Goal: Information Seeking & Learning: Find specific fact

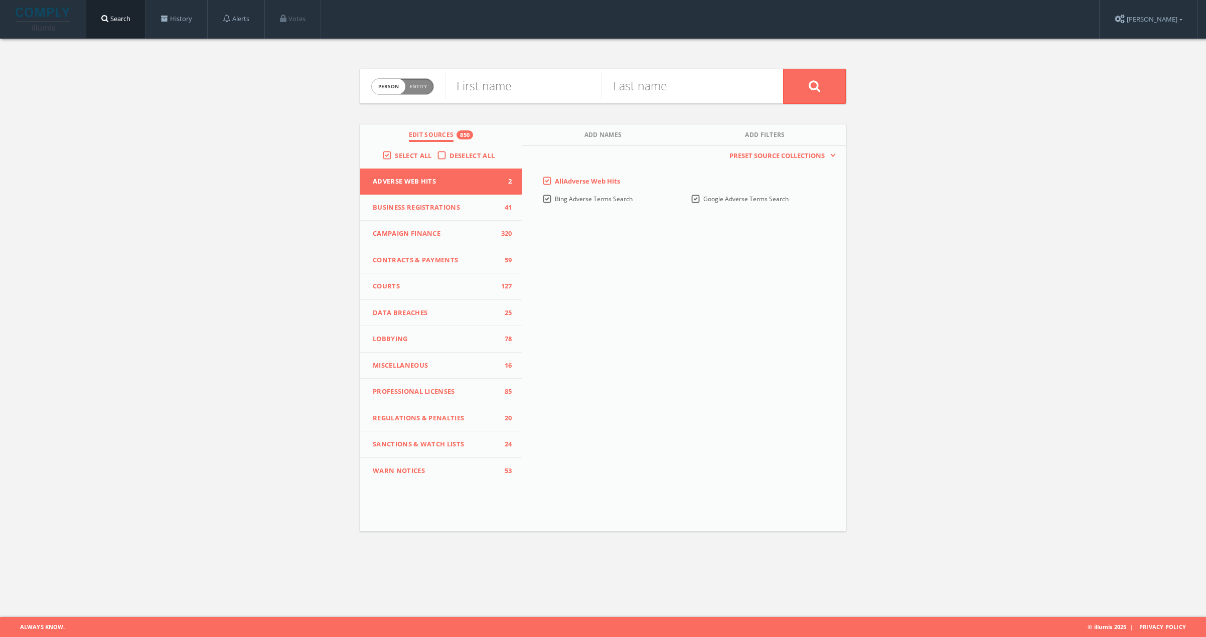
click at [419, 84] on span "Entity" at bounding box center [419, 87] width 18 height 8
checkbox input "true"
click at [521, 88] on input "text" at bounding box center [614, 86] width 338 height 26
paste input "[PERSON_NAME] Gold"
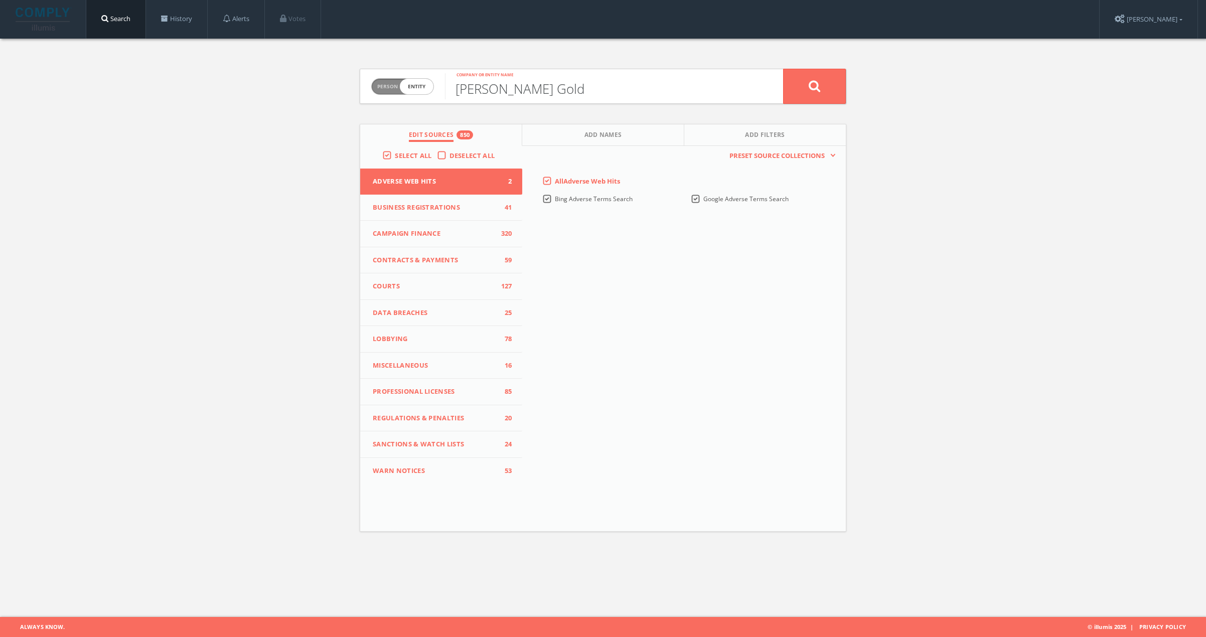
type input "[PERSON_NAME] Gold"
click at [799, 89] on button at bounding box center [814, 86] width 63 height 35
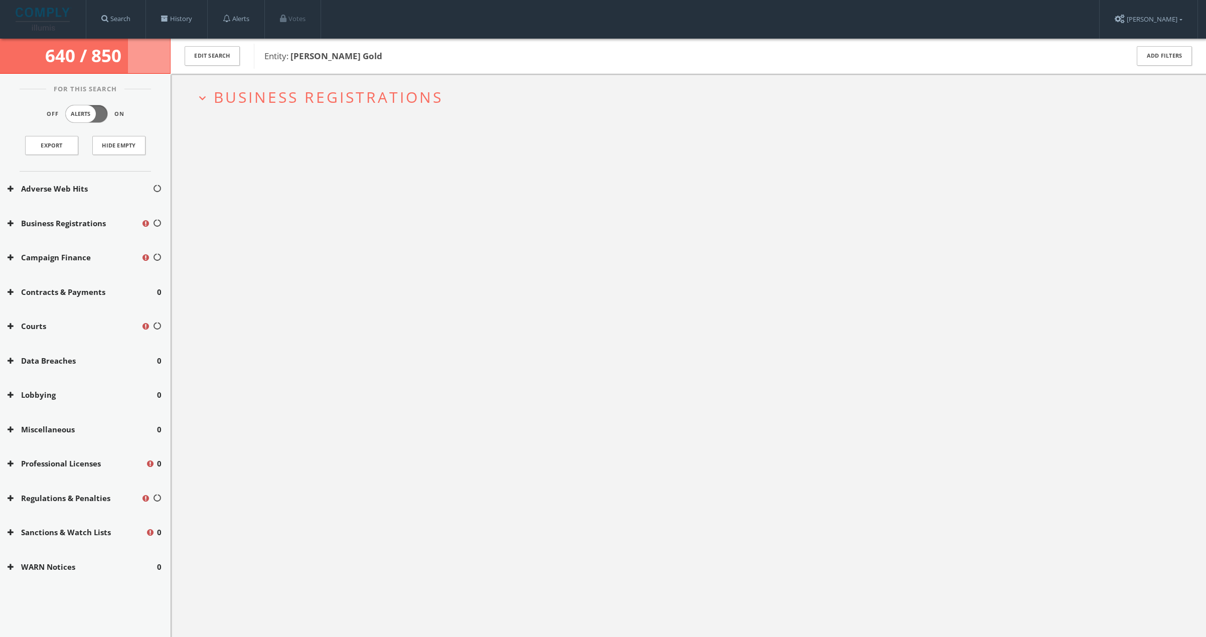
click at [362, 92] on span "Business Registrations" at bounding box center [328, 97] width 229 height 21
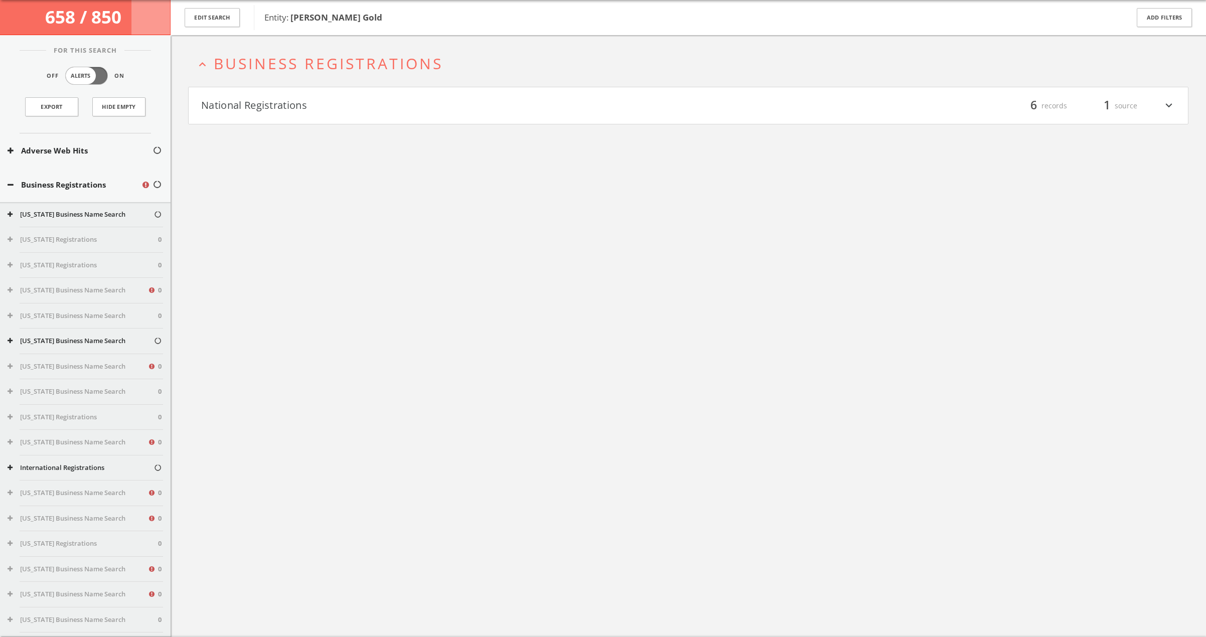
click at [357, 97] on button "National Registrations" at bounding box center [444, 105] width 487 height 17
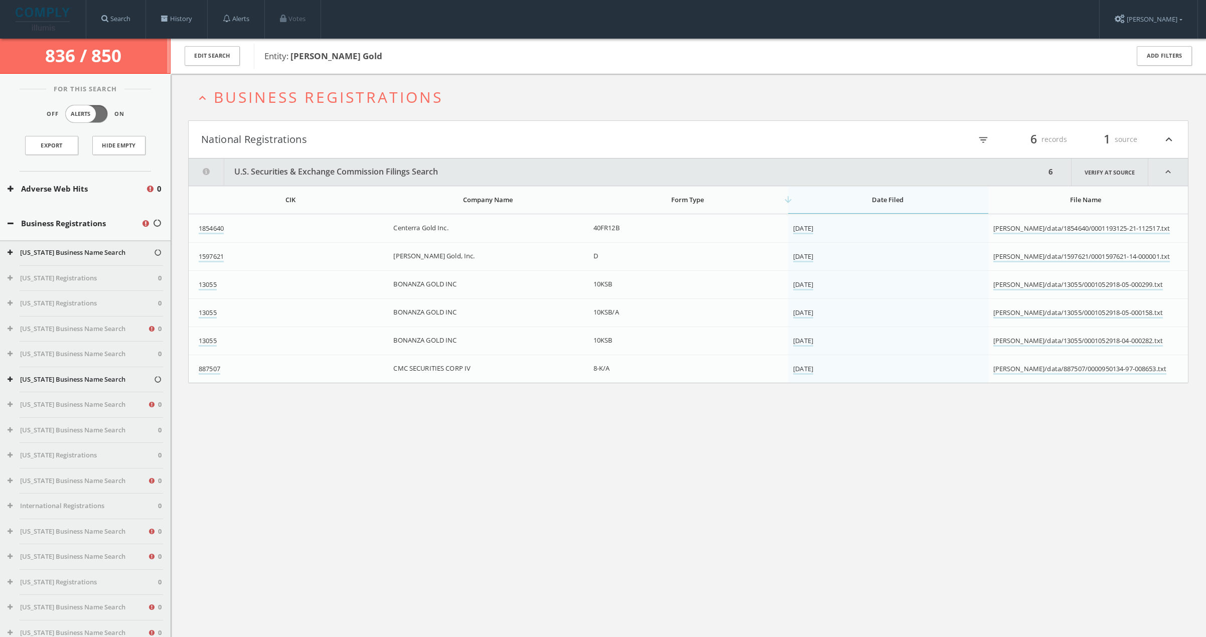
click at [505, 104] on button "expand_less Business Registrations" at bounding box center [692, 97] width 993 height 17
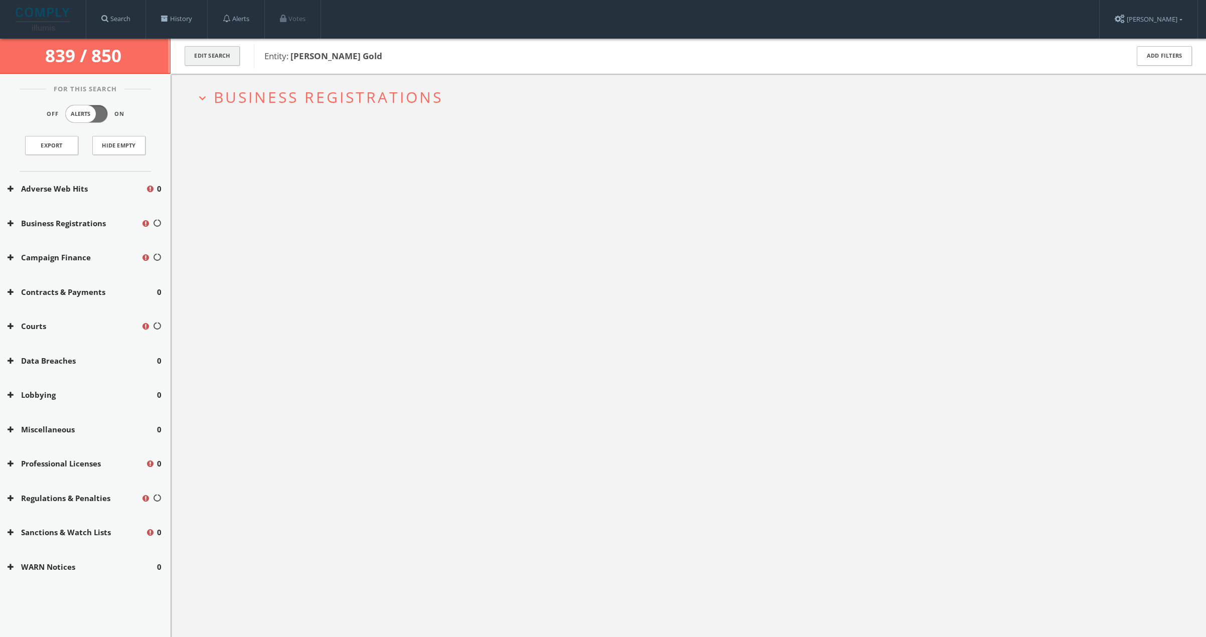
click at [208, 57] on button "Edit Search" at bounding box center [212, 56] width 55 height 20
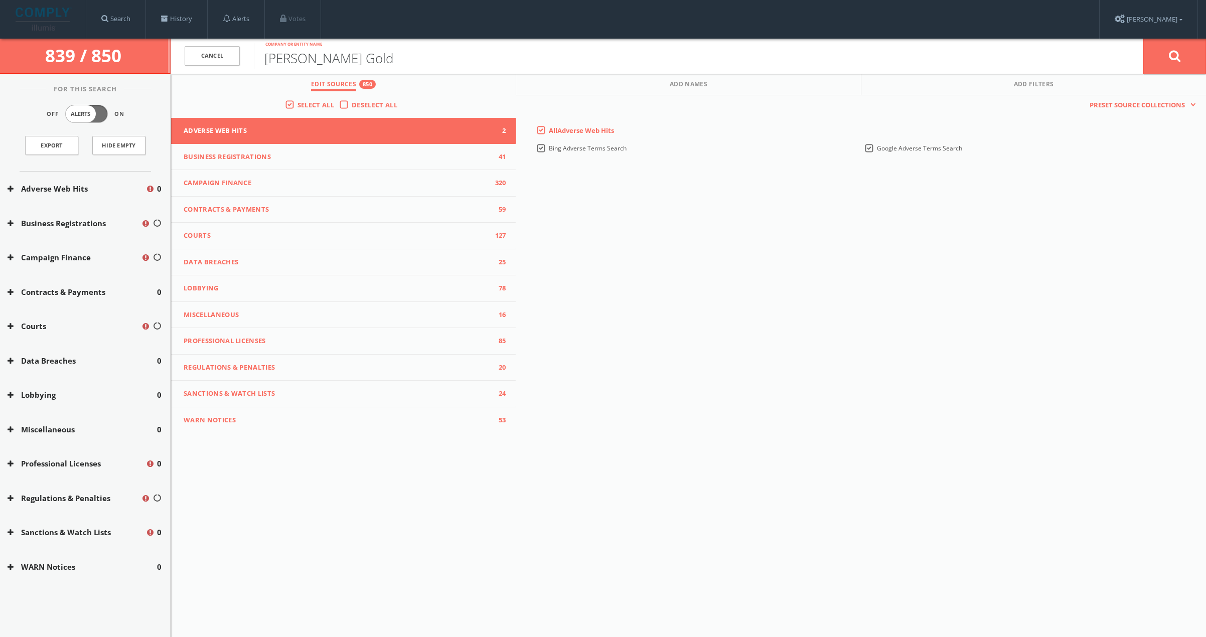
drag, startPoint x: 381, startPoint y: 53, endPoint x: 255, endPoint y: 59, distance: 126.6
click at [255, 59] on input "[PERSON_NAME] Gold" at bounding box center [699, 56] width 890 height 26
drag, startPoint x: 313, startPoint y: 57, endPoint x: 226, endPoint y: 57, distance: 86.8
click at [223, 56] on form "Cancel Kennecott Company or entity name Cancel" at bounding box center [689, 56] width 1036 height 35
paste input "Exploration"
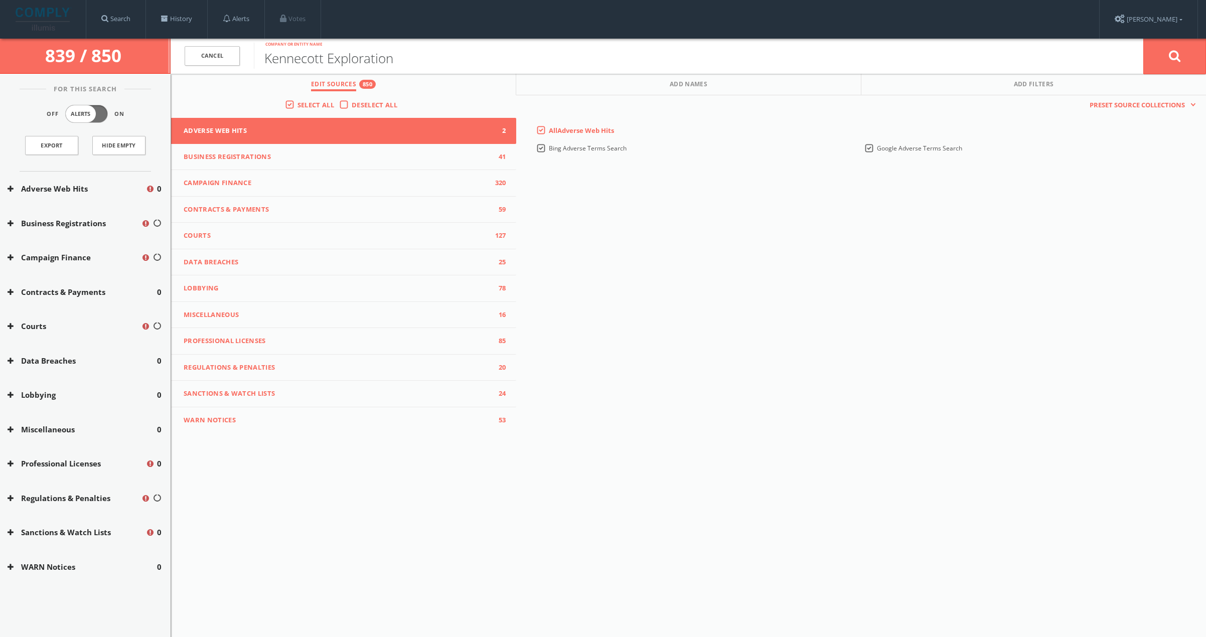
type input "Kennecott Exploration"
click at [1172, 57] on icon at bounding box center [1175, 56] width 12 height 13
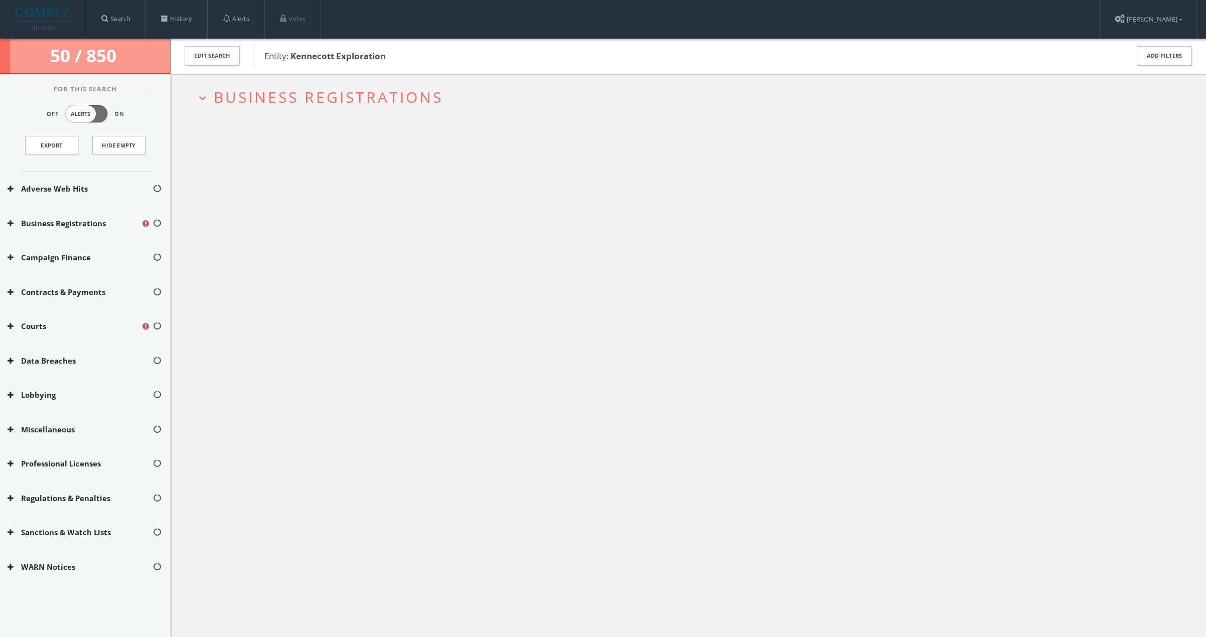
click at [363, 94] on span "Business Registrations" at bounding box center [328, 97] width 229 height 21
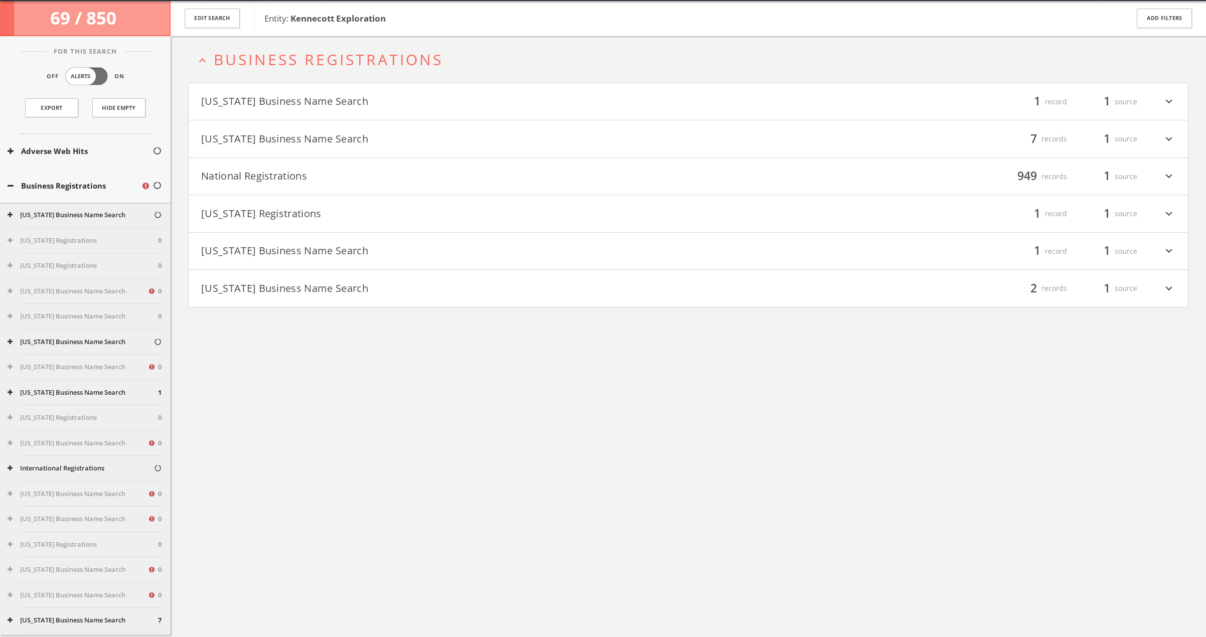
scroll to position [39, 0]
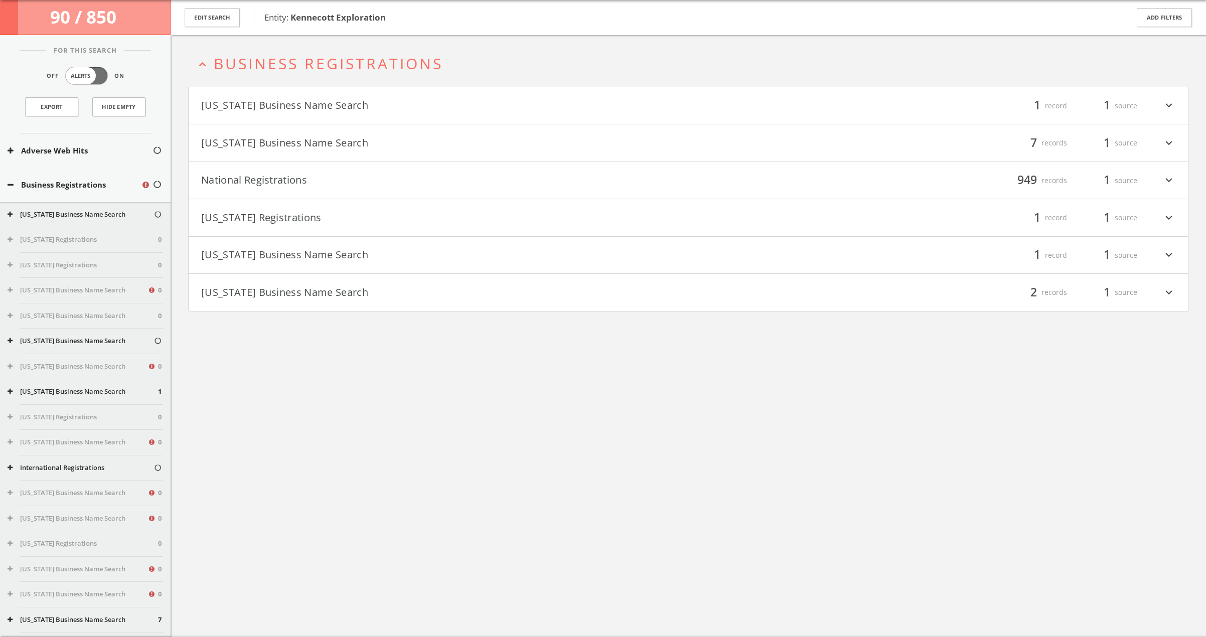
click at [338, 182] on button "National Registrations" at bounding box center [444, 180] width 487 height 17
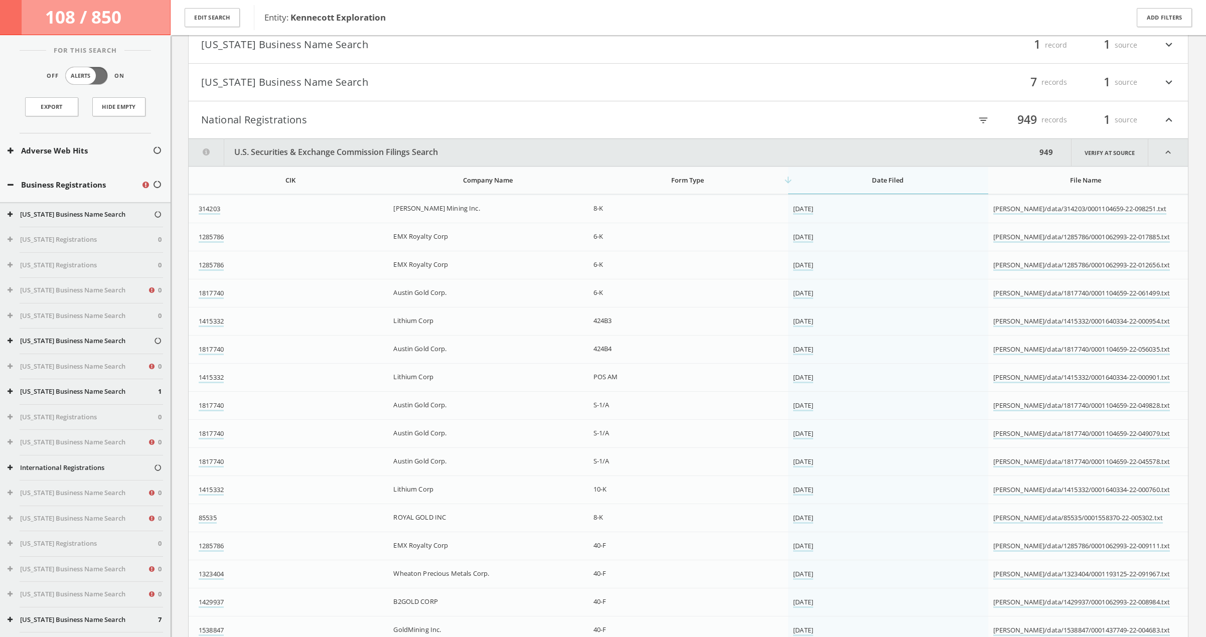
scroll to position [0, 0]
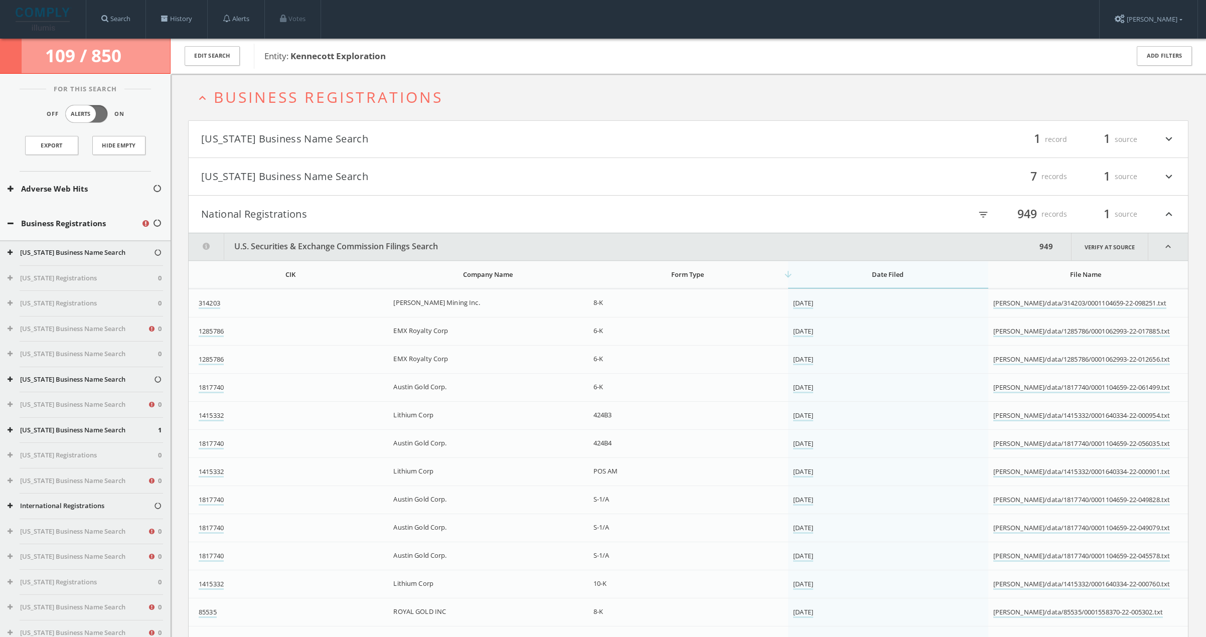
click at [293, 215] on button "National Registrations" at bounding box center [444, 214] width 487 height 17
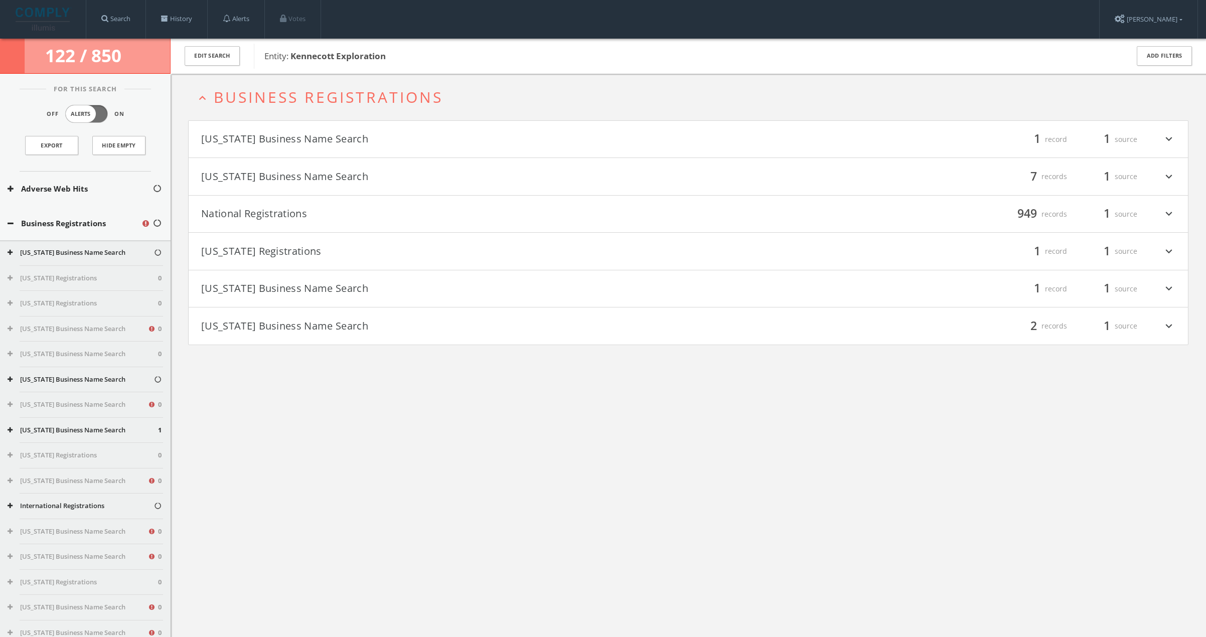
click at [338, 100] on span "Business Registrations" at bounding box center [328, 97] width 229 height 21
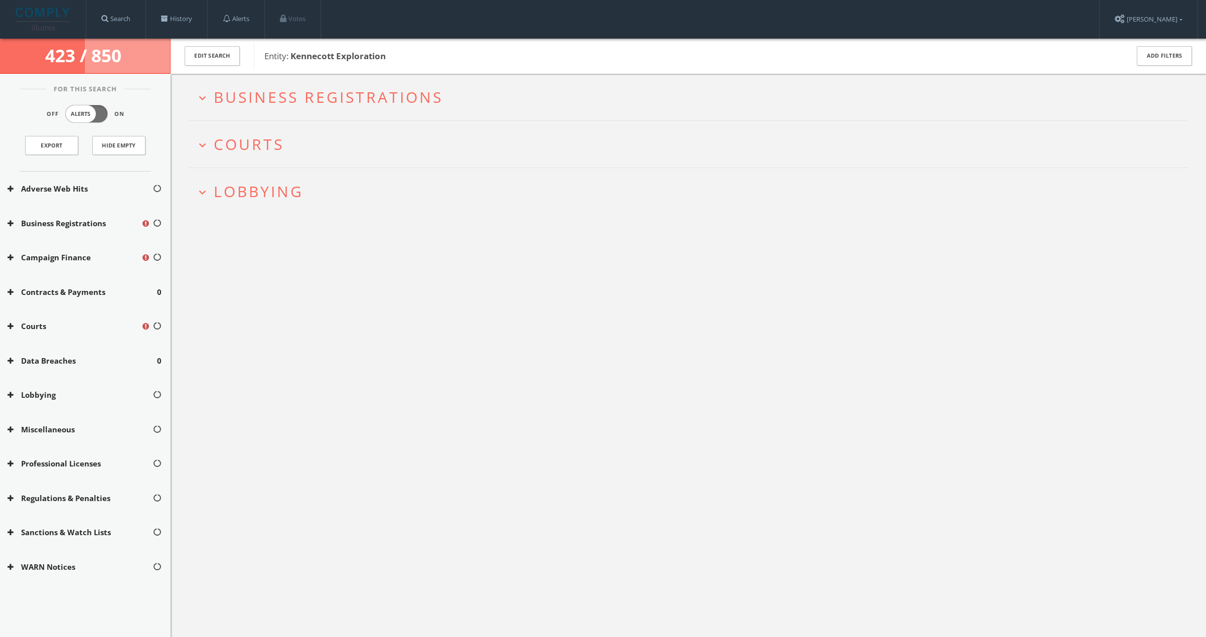
click at [237, 194] on span "Lobbying" at bounding box center [259, 191] width 90 height 21
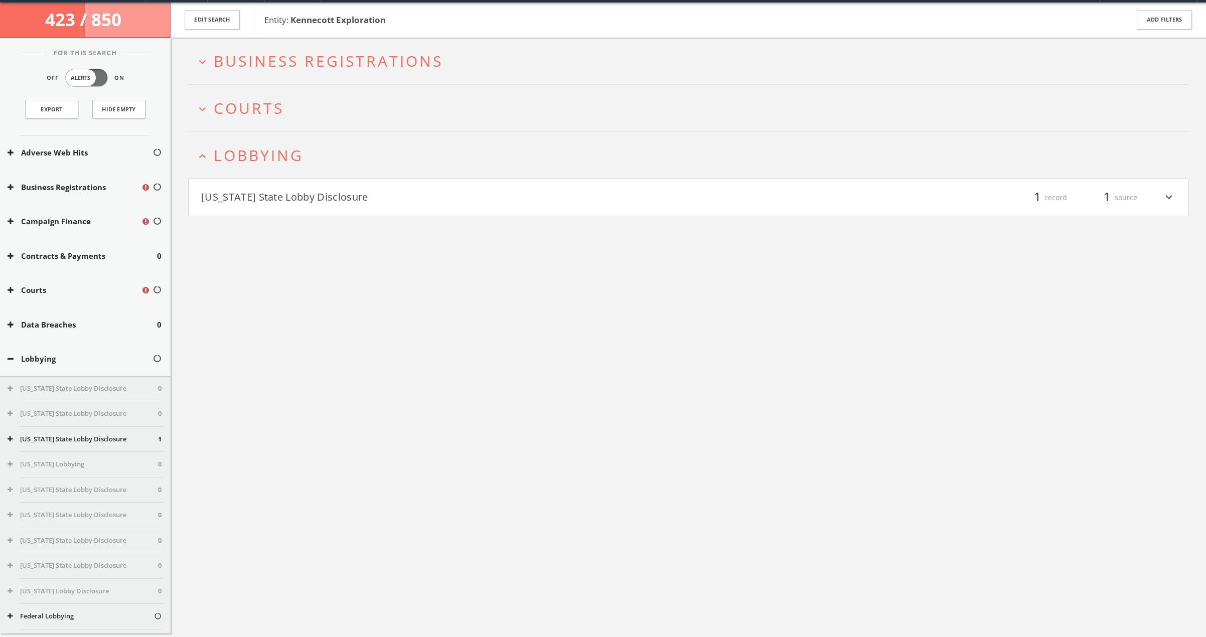
scroll to position [58, 0]
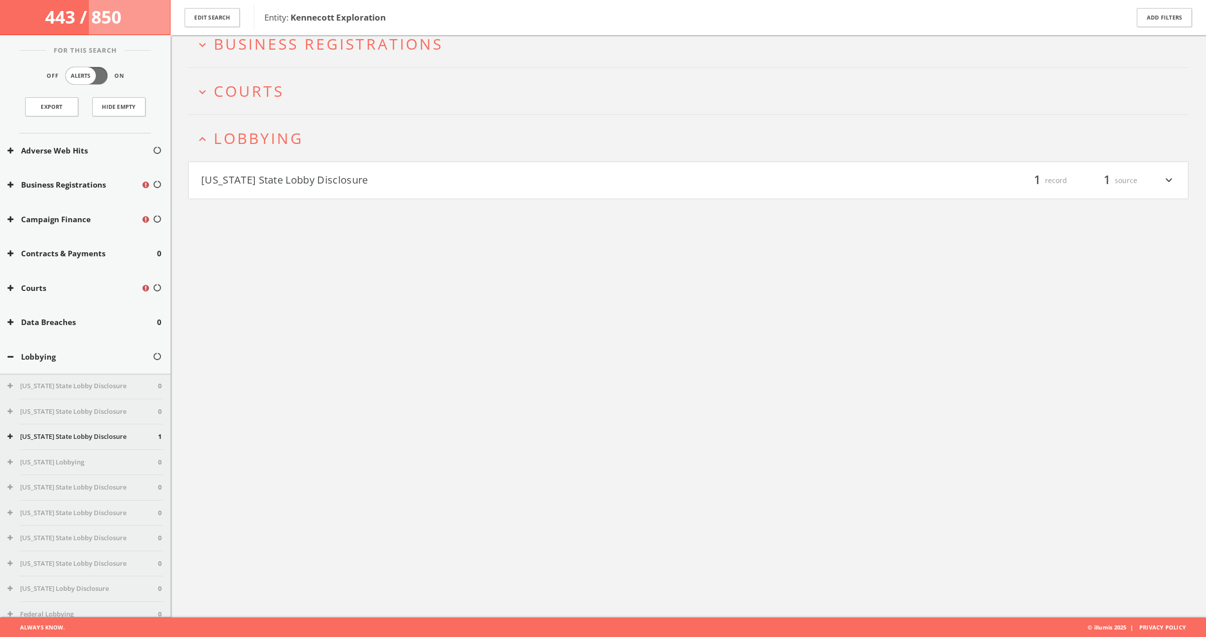
click at [245, 186] on button "[US_STATE] State Lobby Disclosure" at bounding box center [444, 180] width 487 height 17
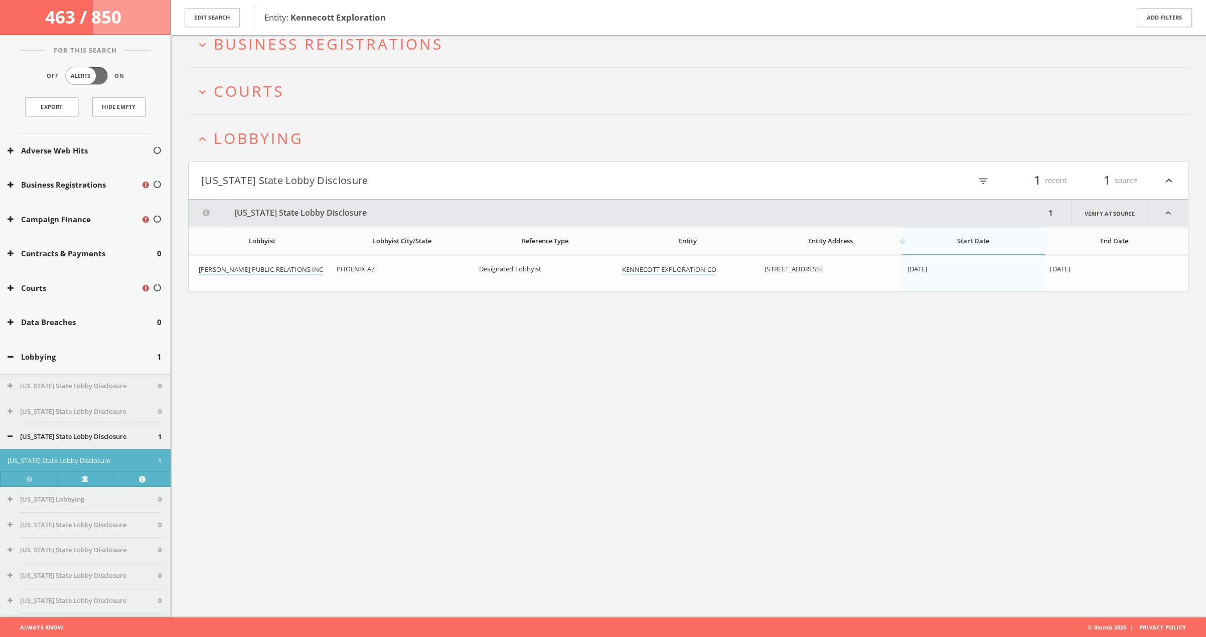
click at [239, 144] on span "Lobbying" at bounding box center [259, 138] width 90 height 21
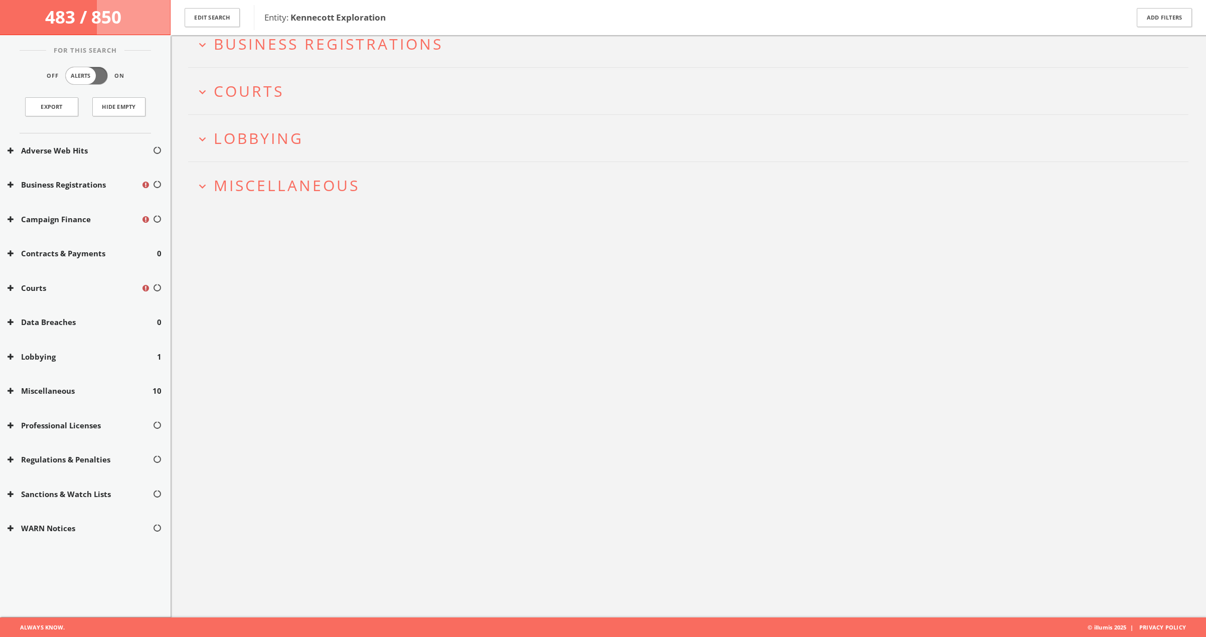
click at [240, 91] on span "Courts" at bounding box center [249, 91] width 70 height 21
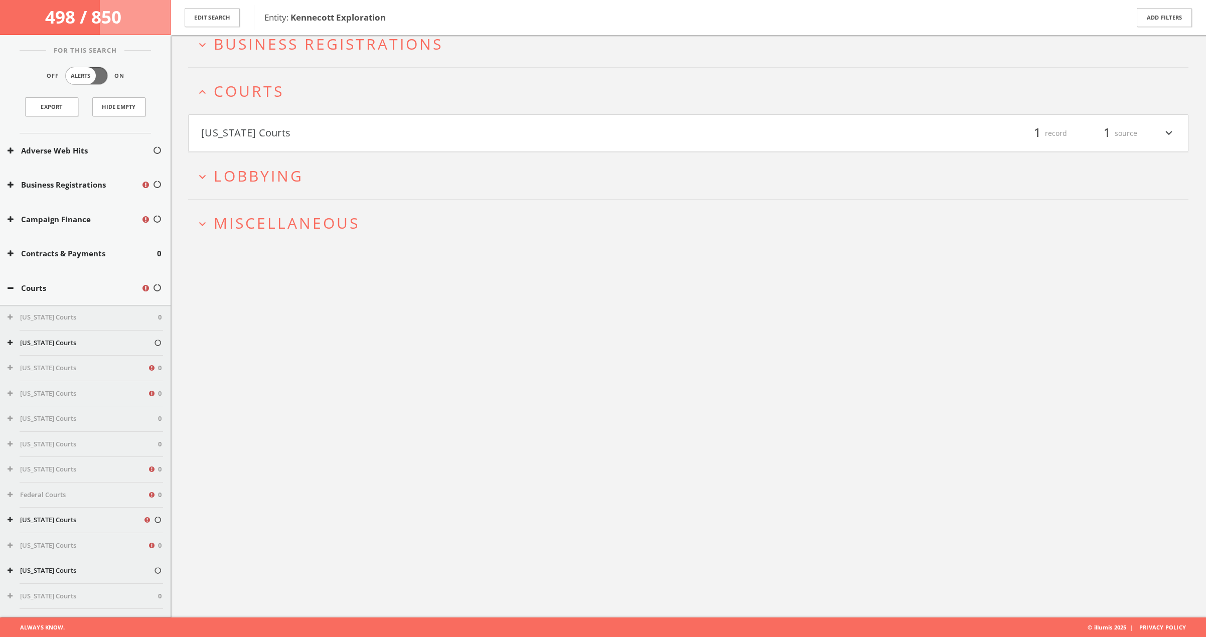
click at [265, 132] on button "[US_STATE] Courts" at bounding box center [444, 133] width 487 height 17
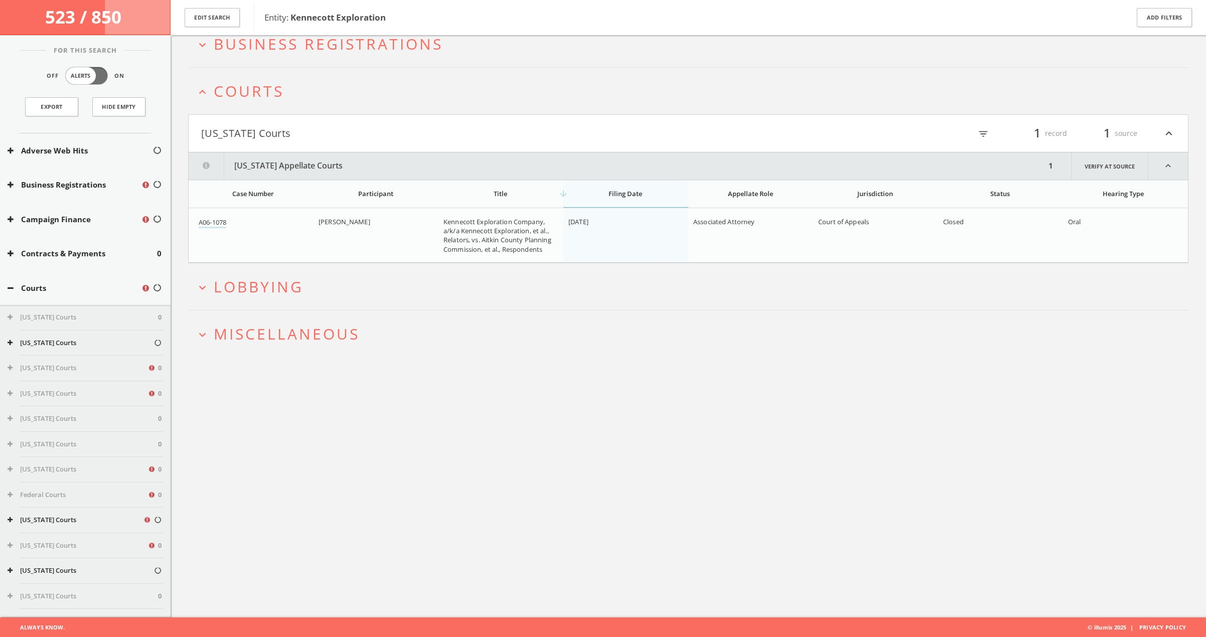
click at [246, 94] on span "Courts" at bounding box center [249, 91] width 70 height 21
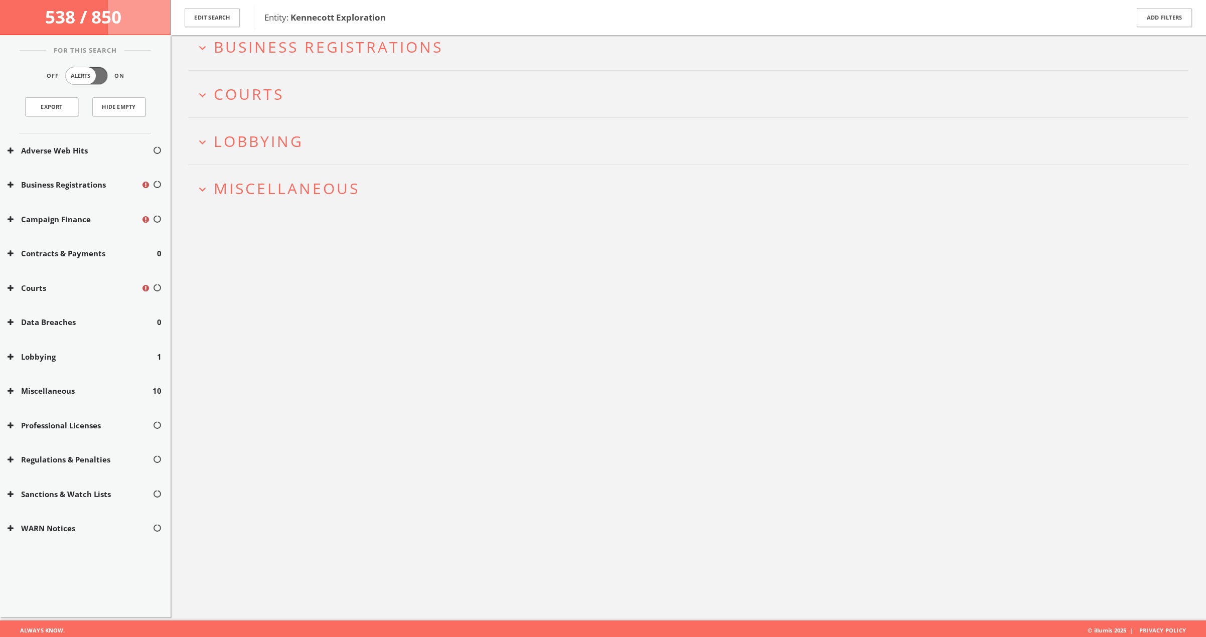
scroll to position [0, 0]
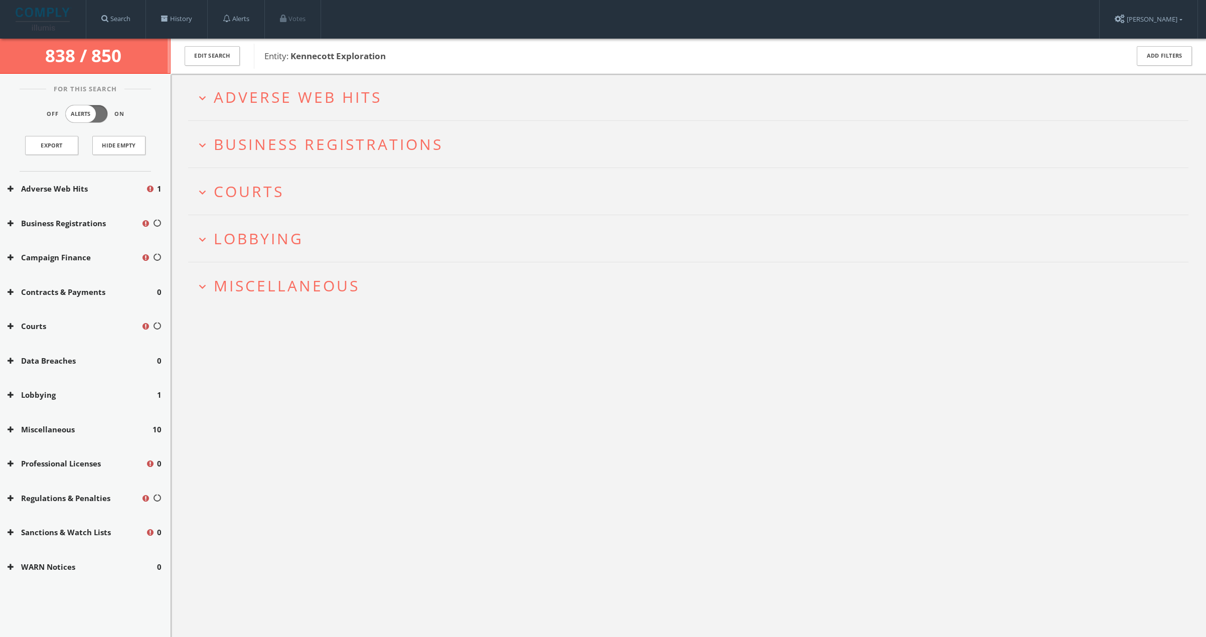
click at [502, 245] on button "expand_more Lobbying" at bounding box center [692, 238] width 993 height 17
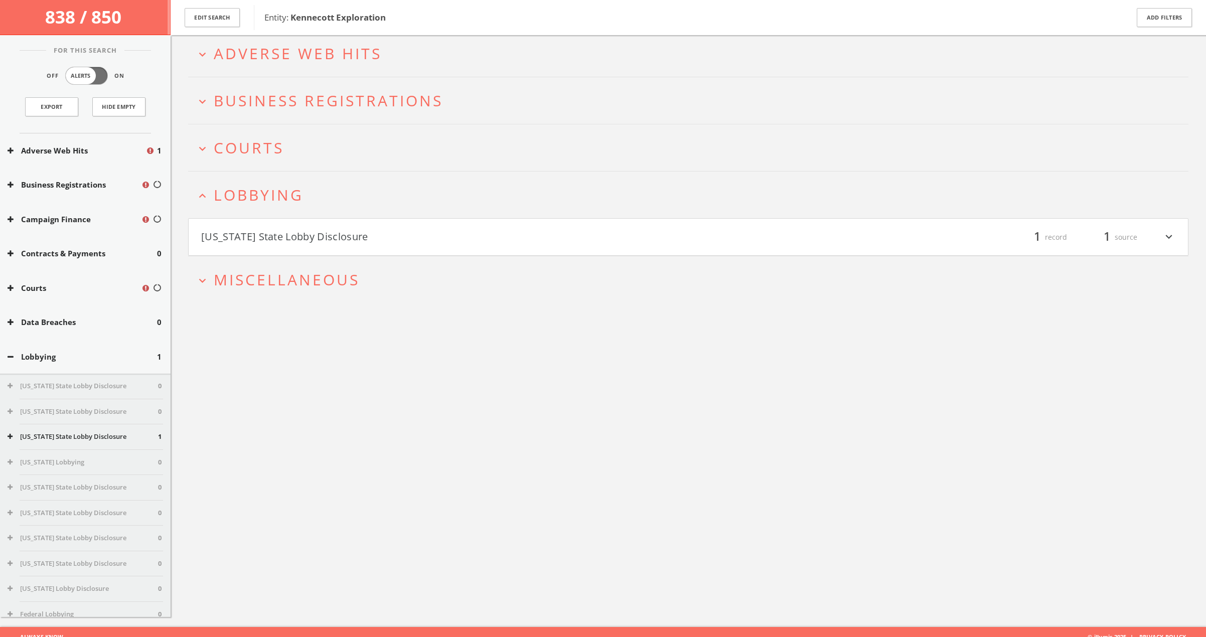
scroll to position [58, 0]
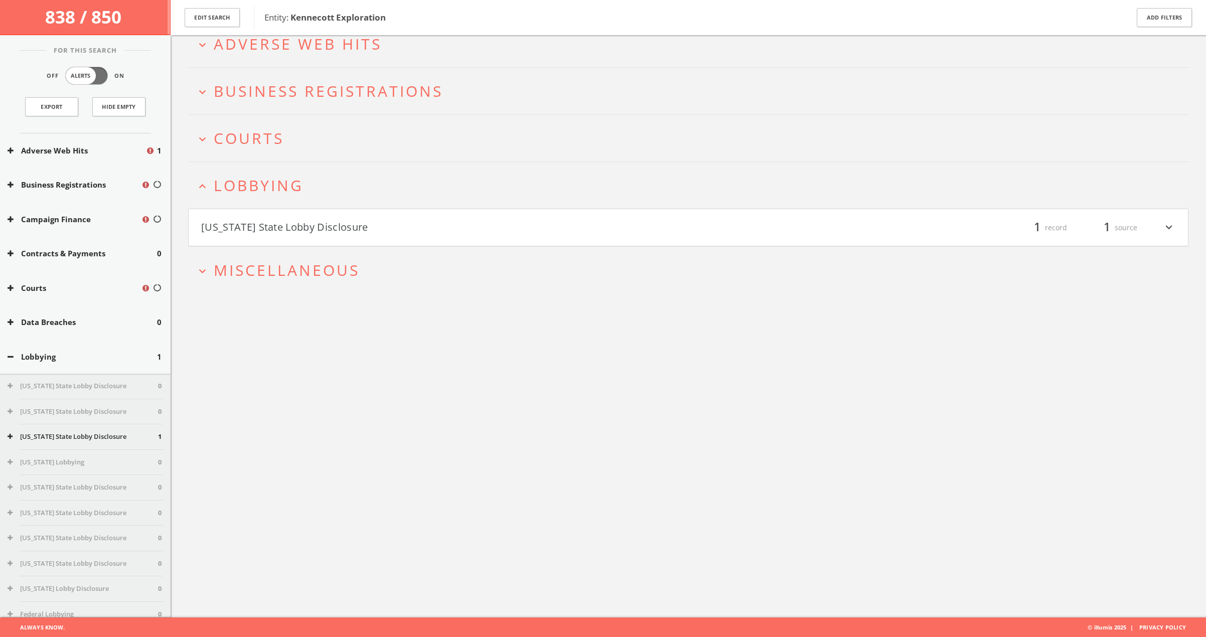
click at [458, 186] on button "expand_less Lobbying" at bounding box center [692, 185] width 993 height 17
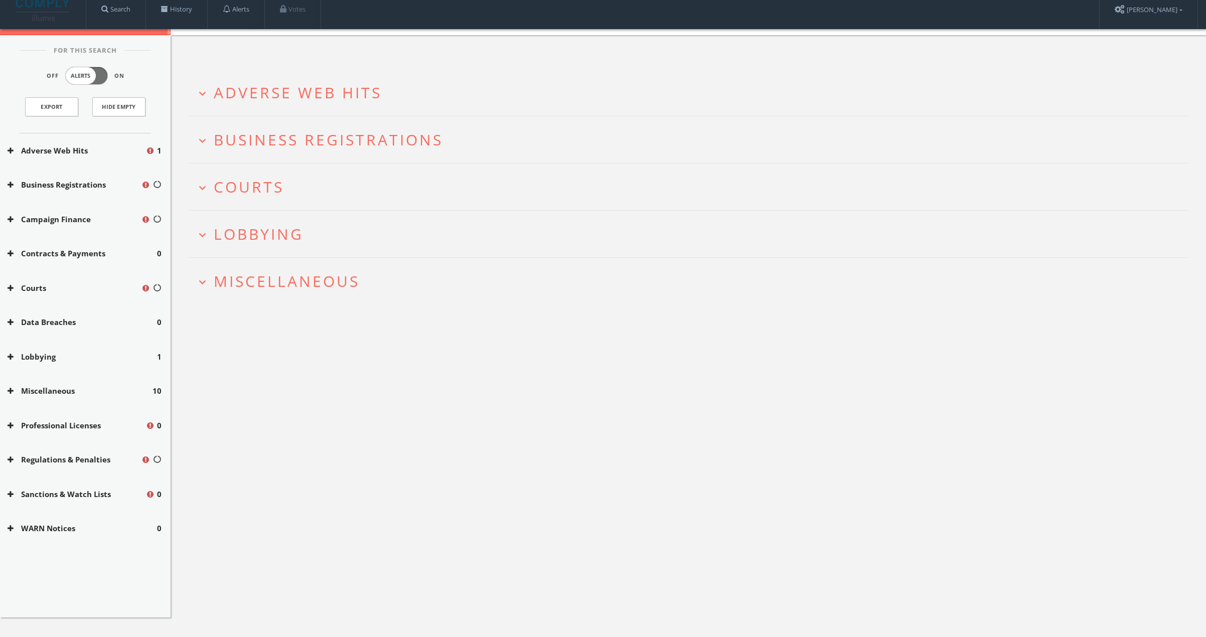
scroll to position [0, 0]
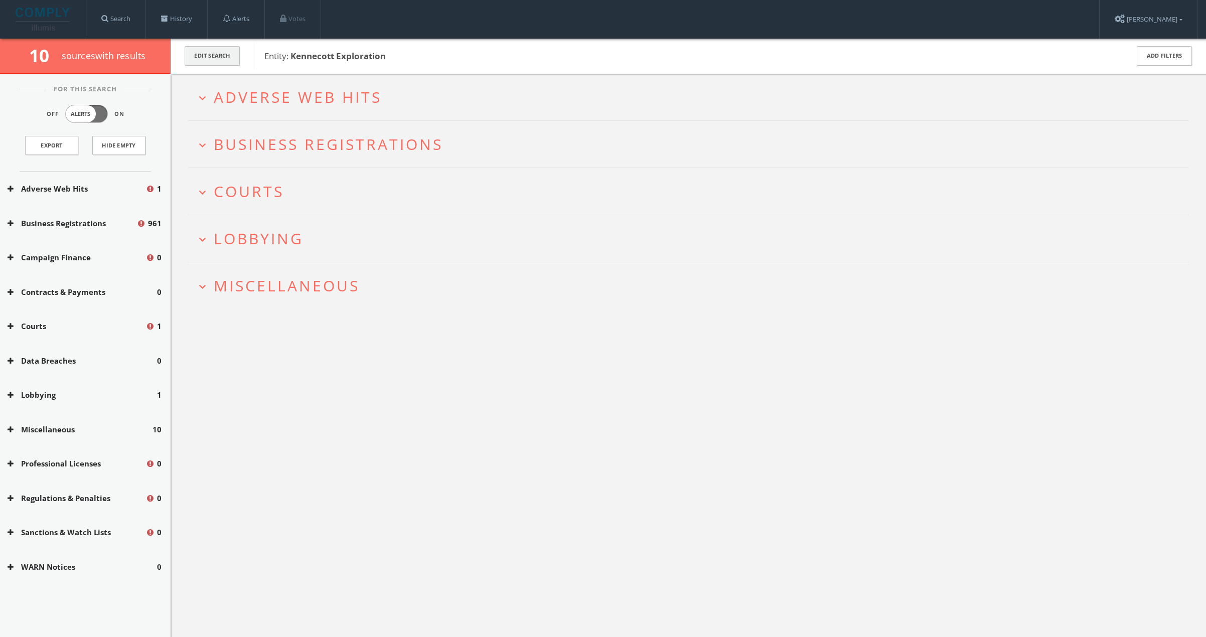
click at [207, 54] on button "Edit Search" at bounding box center [212, 56] width 55 height 20
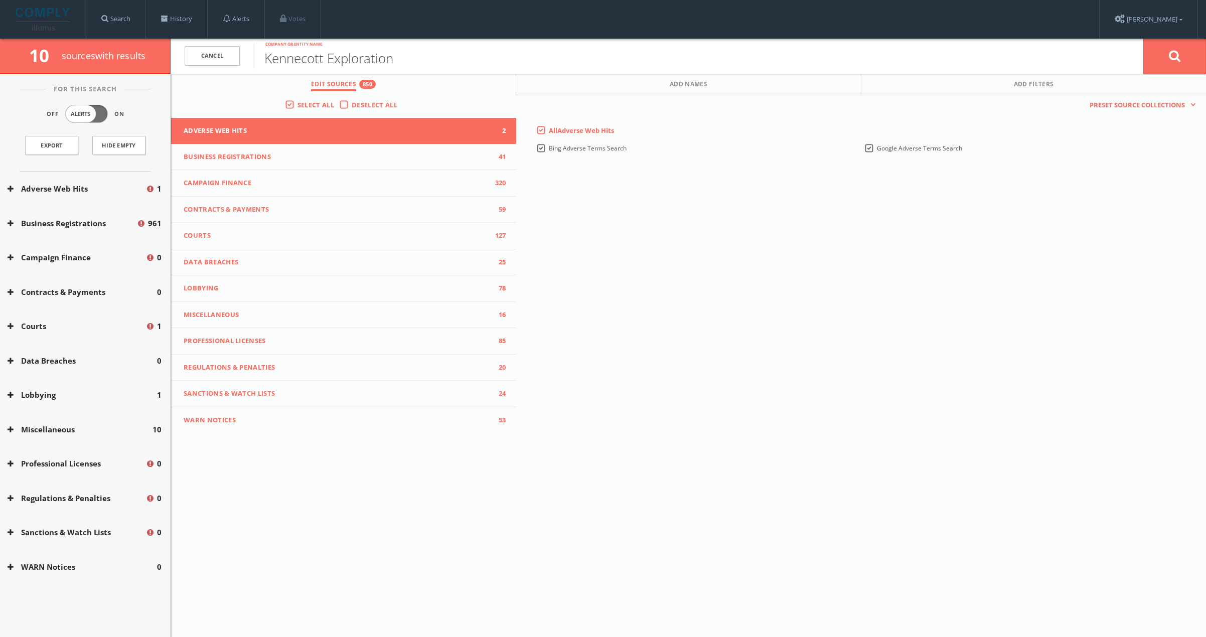
drag, startPoint x: 384, startPoint y: 63, endPoint x: 263, endPoint y: 58, distance: 121.0
click at [263, 58] on input "Kennecott Exploration" at bounding box center [699, 56] width 890 height 26
type input "North Star Manganese"
click at [1144, 38] on button at bounding box center [1175, 56] width 63 height 36
